Goal: Navigation & Orientation: Find specific page/section

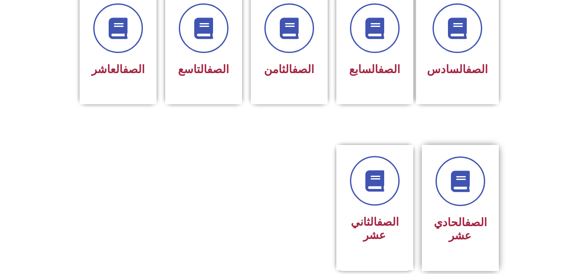
scroll to position [385, 0]
click at [466, 216] on link "الصف" at bounding box center [476, 222] width 22 height 13
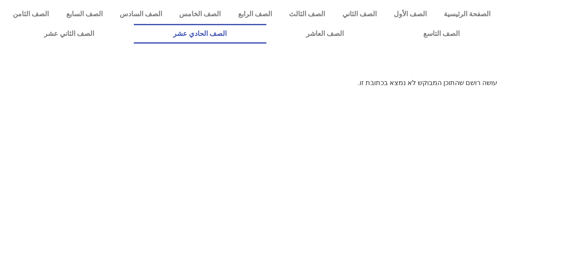
click at [267, 27] on link "الصف الحادي عشر" at bounding box center [200, 34] width 133 height 20
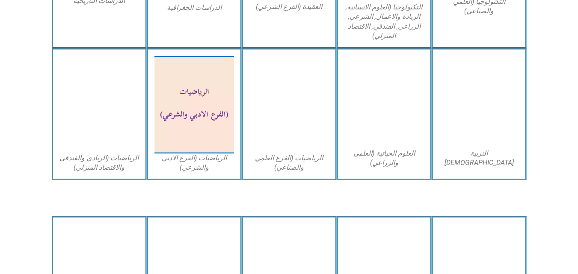
scroll to position [556, 0]
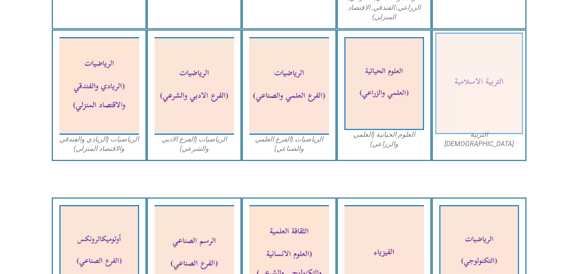
click at [502, 88] on img at bounding box center [479, 84] width 88 height 102
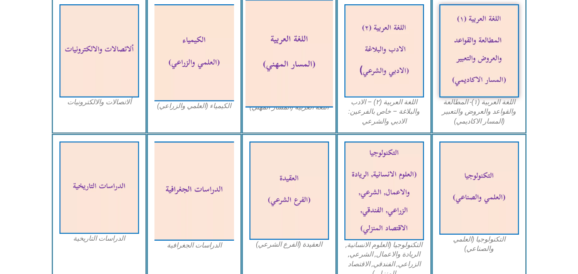
scroll to position [342, 0]
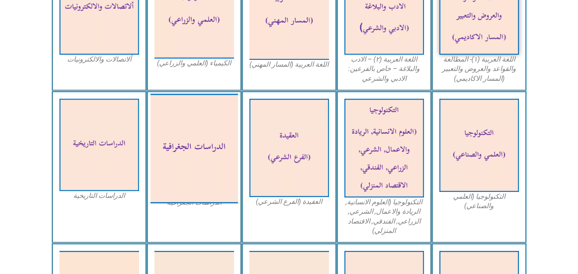
click at [185, 150] on img at bounding box center [194, 148] width 88 height 109
